Goal: Use online tool/utility: Utilize a website feature to perform a specific function

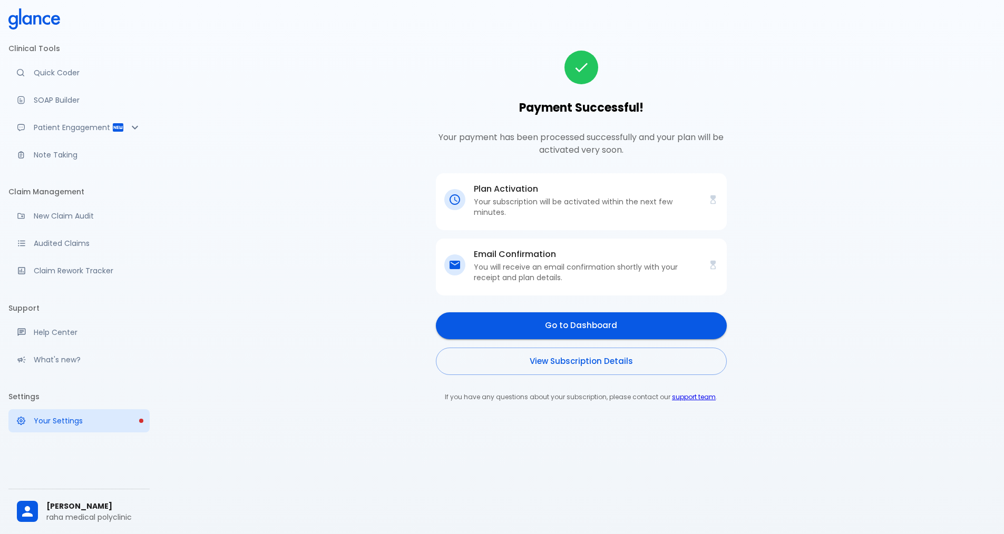
drag, startPoint x: 692, startPoint y: 91, endPoint x: 571, endPoint y: 57, distance: 125.8
click at [692, 91] on div "Payment Successful! Your payment has been processed successfully and your plan …" at bounding box center [581, 227] width 291 height 352
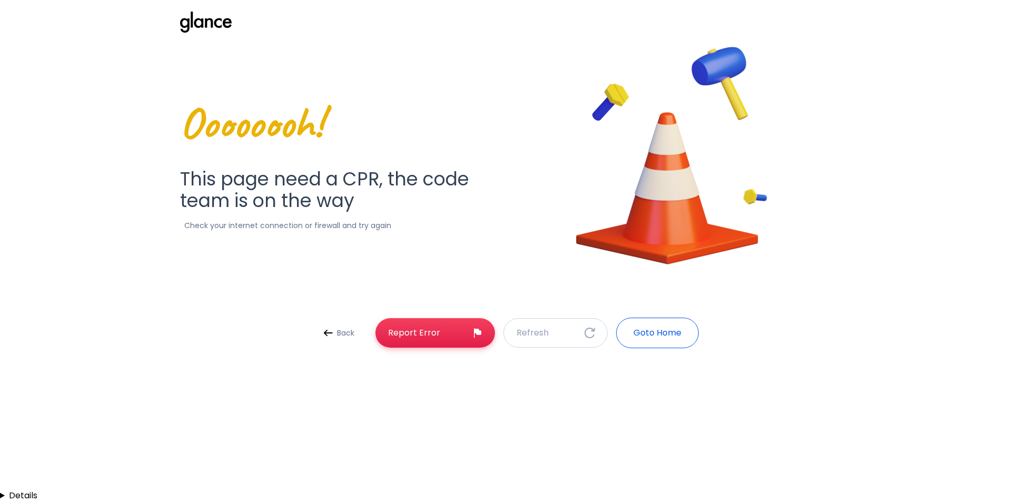
click at [639, 340] on button "Goto Home" at bounding box center [657, 333] width 83 height 31
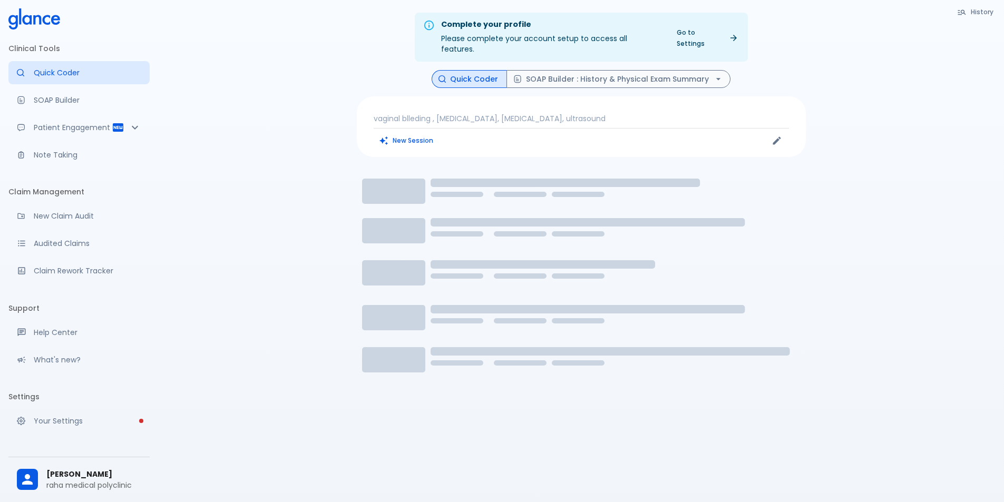
click at [437, 113] on p "vaginal blleding , [MEDICAL_DATA], [MEDICAL_DATA], ultrasound" at bounding box center [581, 118] width 415 height 11
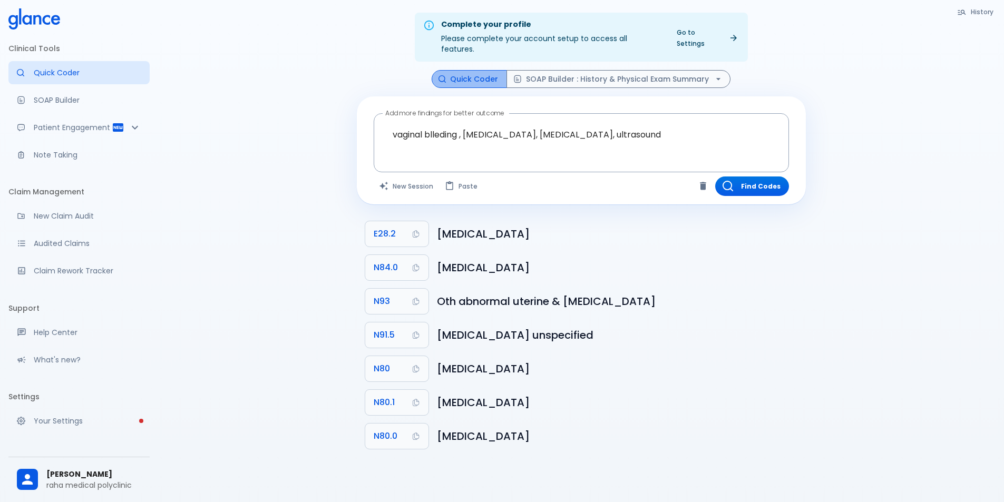
click at [479, 73] on button "Quick Coder" at bounding box center [468, 79] width 75 height 18
click at [480, 70] on button "Quick Coder" at bounding box center [468, 79] width 75 height 18
click at [402, 179] on button "New Session" at bounding box center [407, 185] width 66 height 19
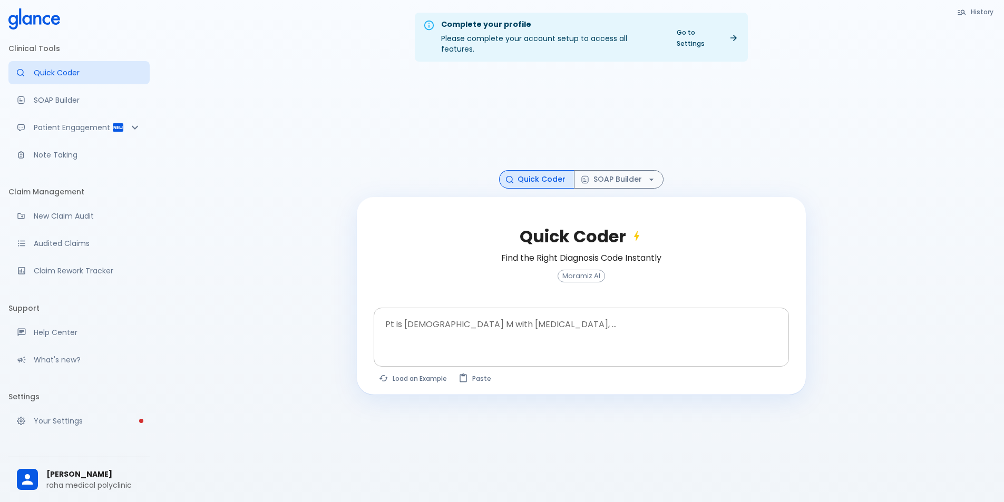
click at [464, 318] on textarea at bounding box center [581, 328] width 400 height 33
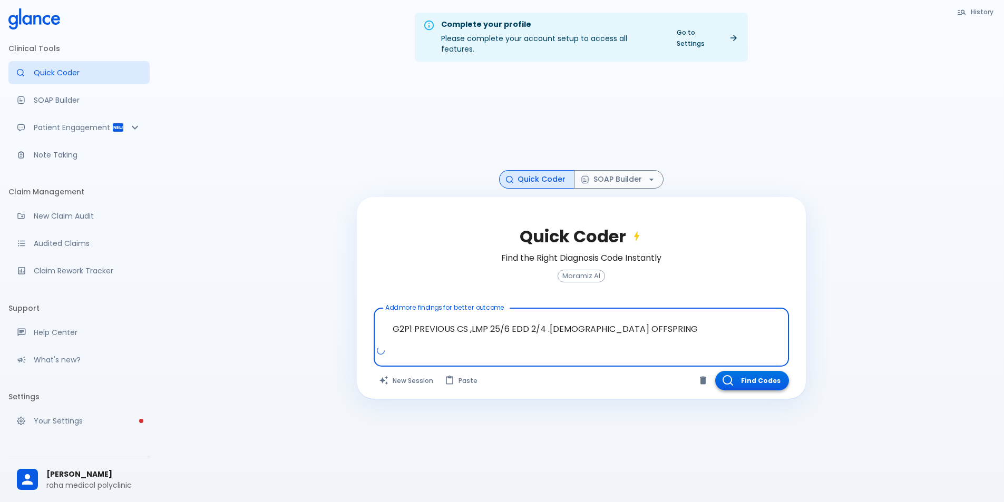
type textarea "G2P1 PREVIOUS CS ,LMP 25/6 EDD 2/4 .[DEMOGRAPHIC_DATA] OFFSPRING"
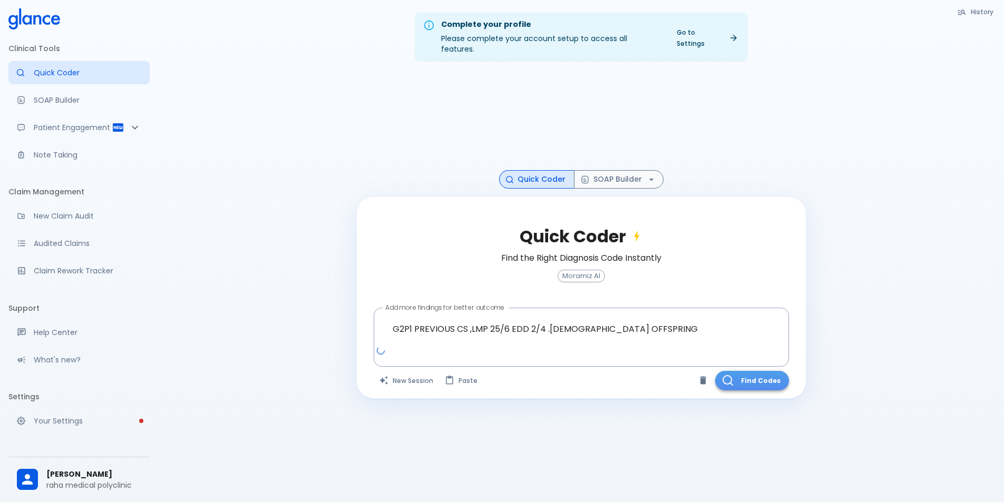
click at [763, 371] on button "Find Codes" at bounding box center [752, 380] width 74 height 19
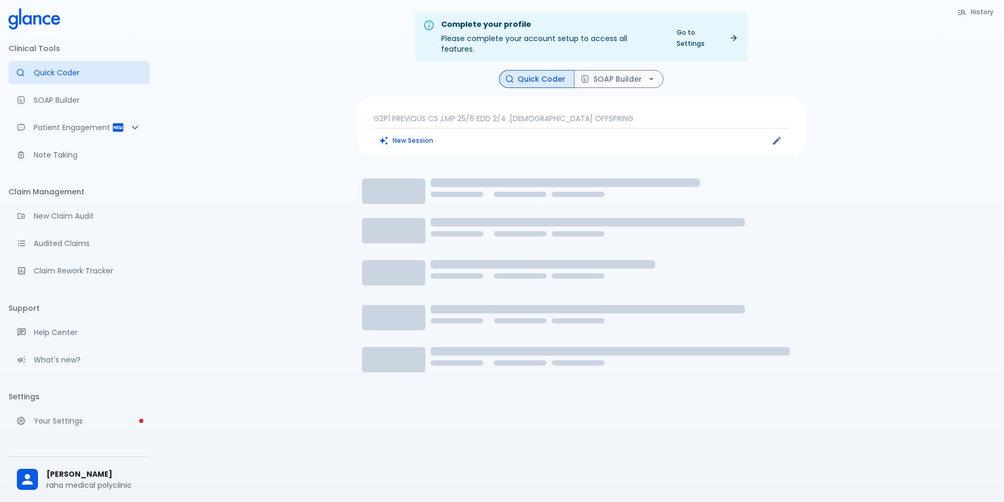
click at [595, 102] on div "G2P1 PREVIOUS CS ,LMP 25/6 EDD 2/4 .[DEMOGRAPHIC_DATA] OFFSPRING New Session" at bounding box center [581, 126] width 449 height 61
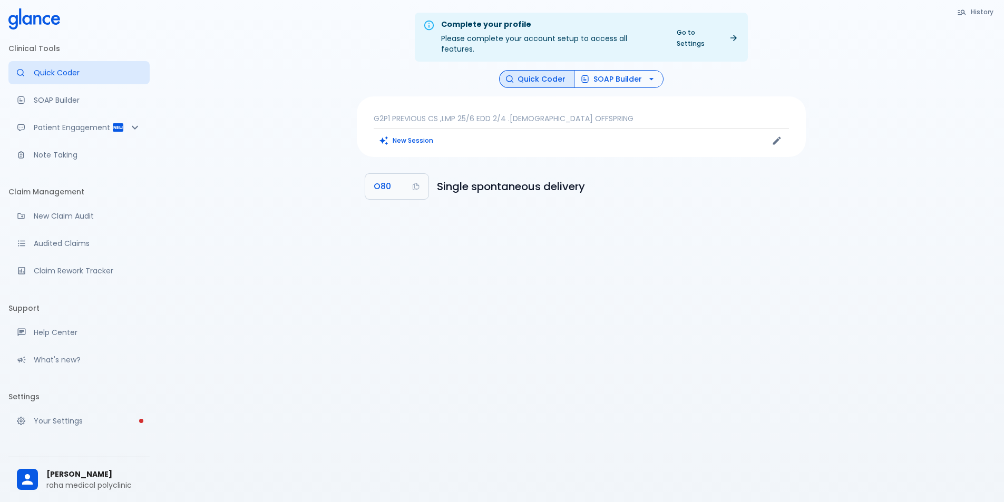
click at [628, 71] on button "SOAP Builder" at bounding box center [619, 79] width 90 height 18
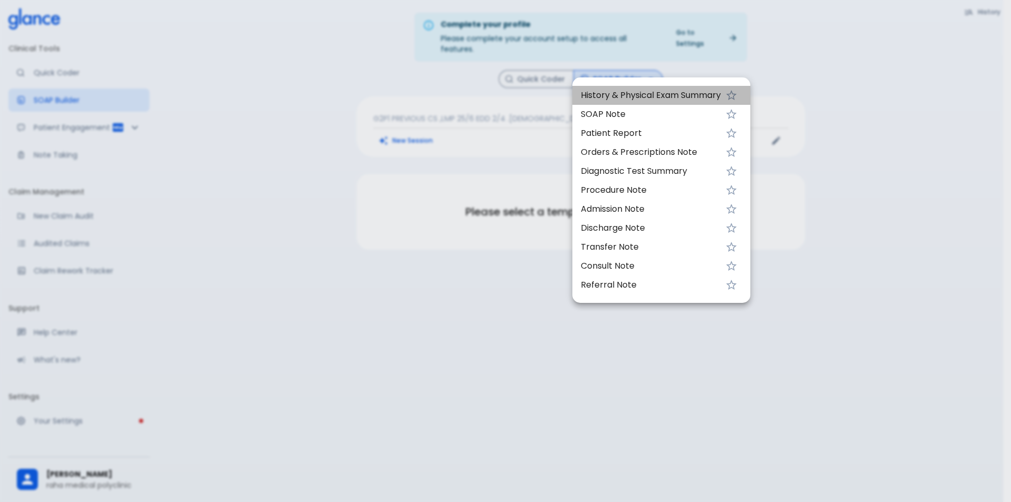
click at [639, 101] on span "History & Physical Exam Summary" at bounding box center [651, 95] width 140 height 13
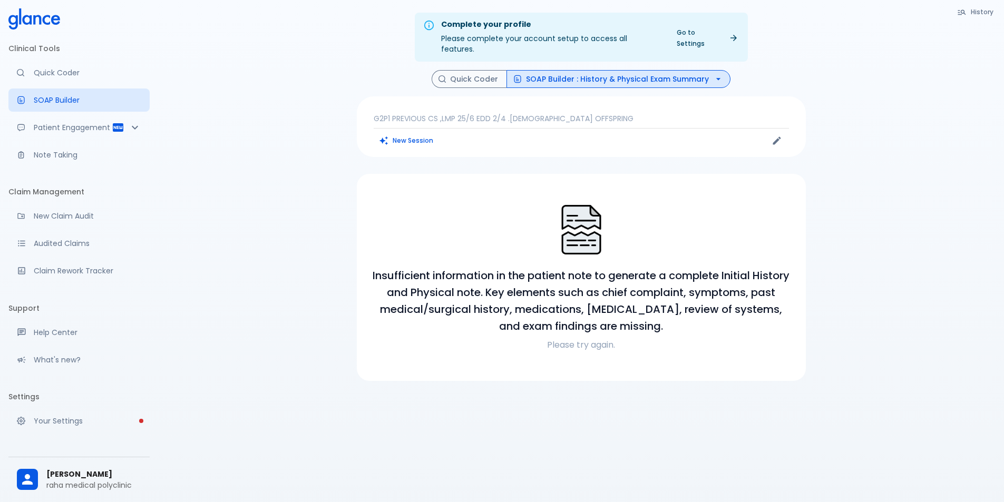
click at [829, 214] on div "Complete your profile Please complete your account setup to access all features…" at bounding box center [581, 263] width 846 height 527
click at [589, 339] on p "Please try again." at bounding box center [581, 345] width 424 height 13
click at [195, 180] on div "Complete your profile Please complete your account setup to access all features…" at bounding box center [581, 263] width 846 height 527
click at [201, 178] on div "Complete your profile Please complete your account setup to access all features…" at bounding box center [581, 263] width 846 height 527
click at [584, 113] on p "G2P1 PREVIOUS CS ,LMP 25/6 EDD 2/4 .[DEMOGRAPHIC_DATA] OFFSPRING" at bounding box center [581, 118] width 415 height 11
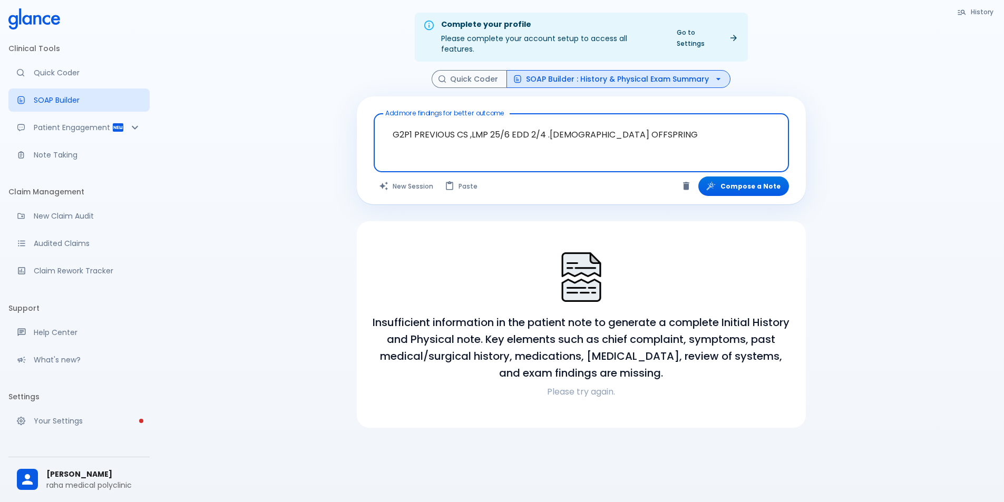
click at [636, 125] on textarea "G2P1 PREVIOUS CS ,LMP 25/6 EDD 2/4 .[DEMOGRAPHIC_DATA] OFFSPRING" at bounding box center [581, 134] width 400 height 33
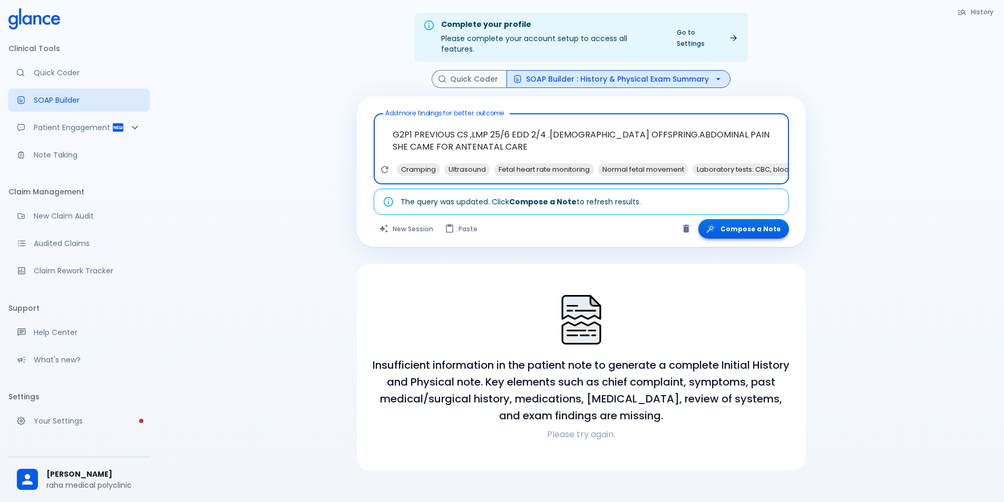
type textarea "G2P1 PREVIOUS CS ,LMP 25/6 EDD 2/4 .[DEMOGRAPHIC_DATA] OFFSPRING.ABDOMINAL PAIN…"
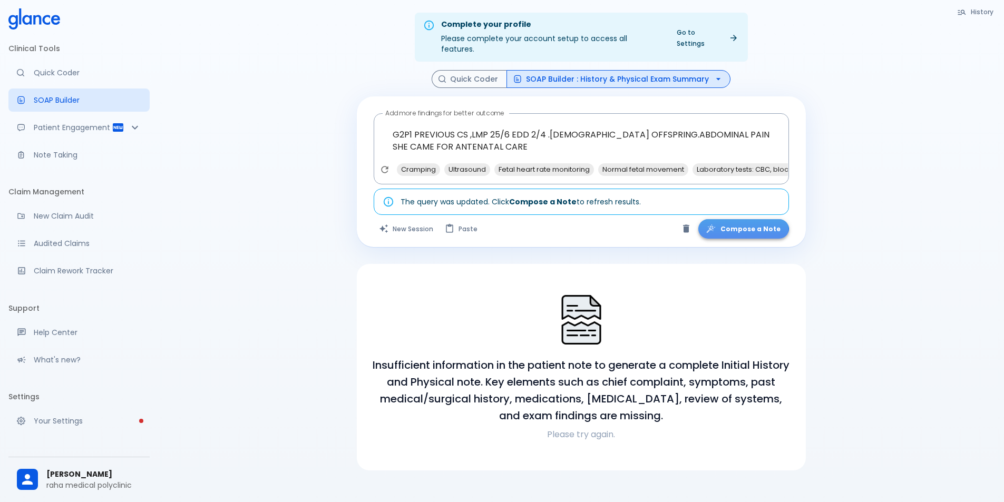
click at [749, 219] on button "Compose a Note" at bounding box center [743, 228] width 91 height 19
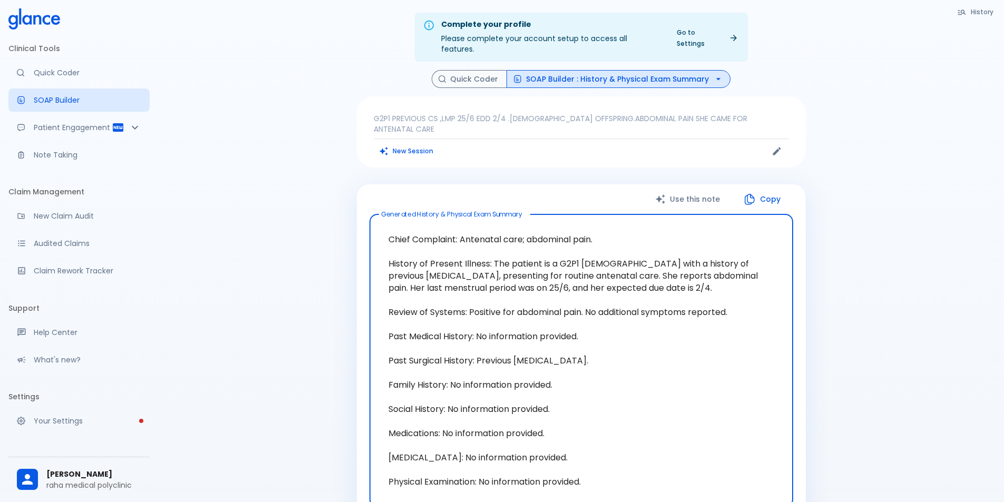
drag, startPoint x: 494, startPoint y: 242, endPoint x: 691, endPoint y: 281, distance: 200.3
click at [691, 281] on textarea "Chief Complaint: Antenatal care; abdominal pain. History of Present Illness: Th…" at bounding box center [581, 361] width 409 height 276
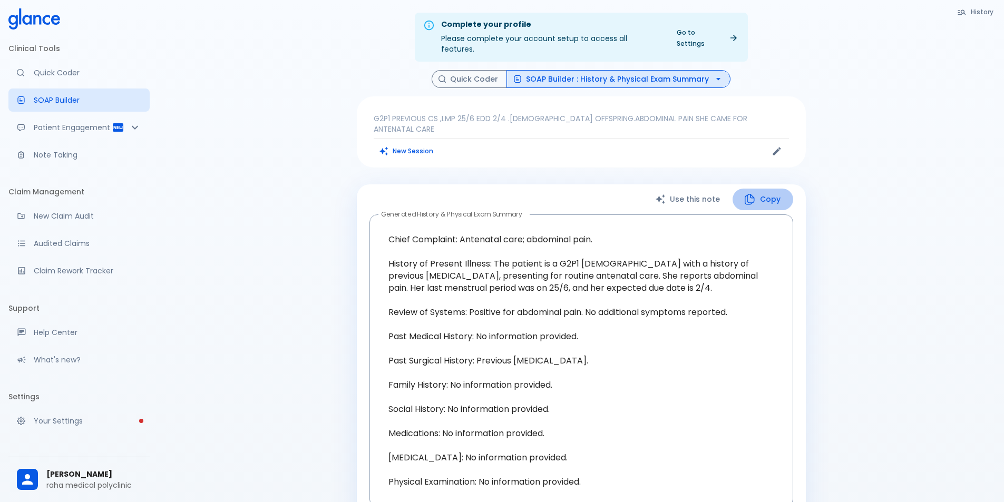
click at [748, 193] on icon "button" at bounding box center [749, 199] width 13 height 13
